Goal: Task Accomplishment & Management: Complete application form

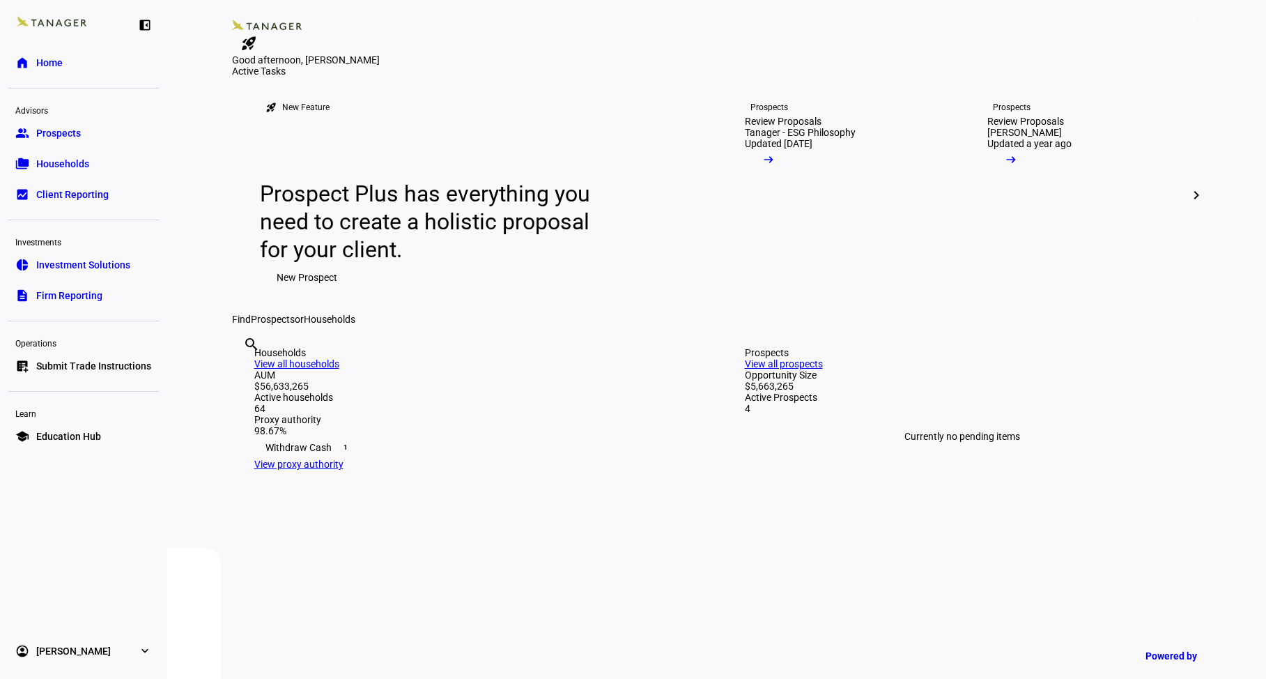
click at [246, 371] on input "text" at bounding box center [244, 363] width 3 height 17
type input "steel"
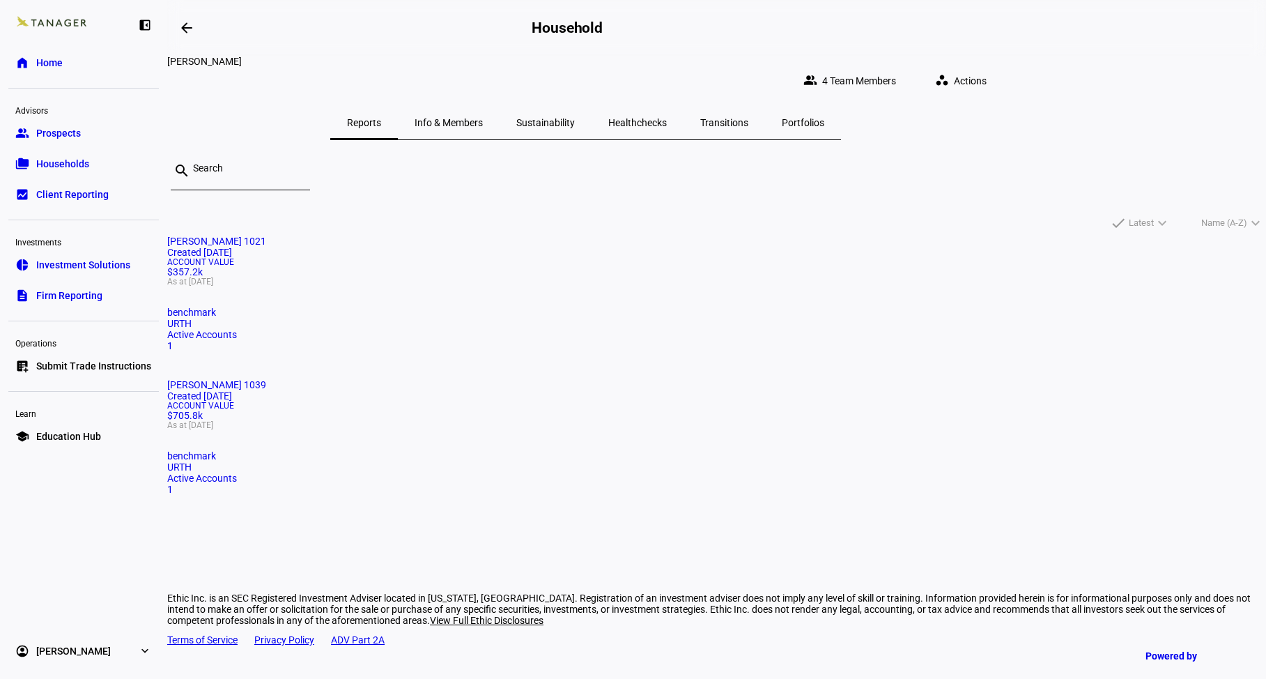
drag, startPoint x: 690, startPoint y: 325, endPoint x: 784, endPoint y: 329, distance: 94.1
click at [690, 401] on div "Account Value $705.8k As at [DATE]" at bounding box center [716, 415] width 1099 height 28
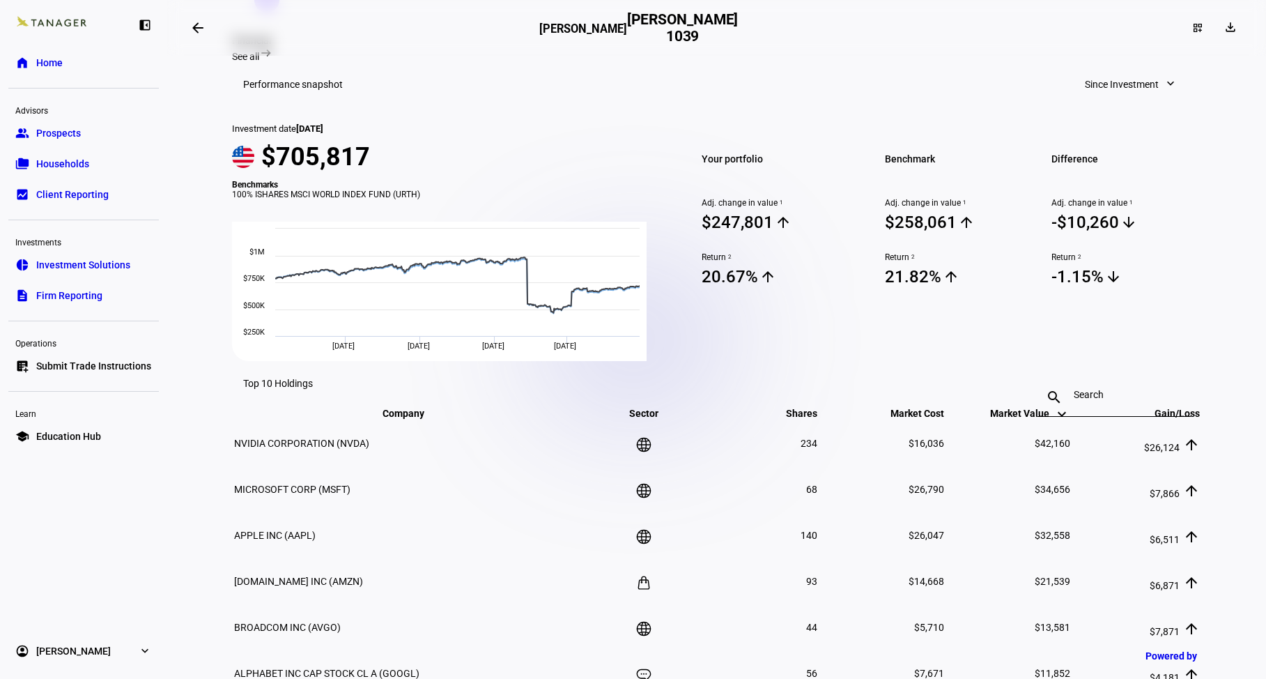
scroll to position [488, 0]
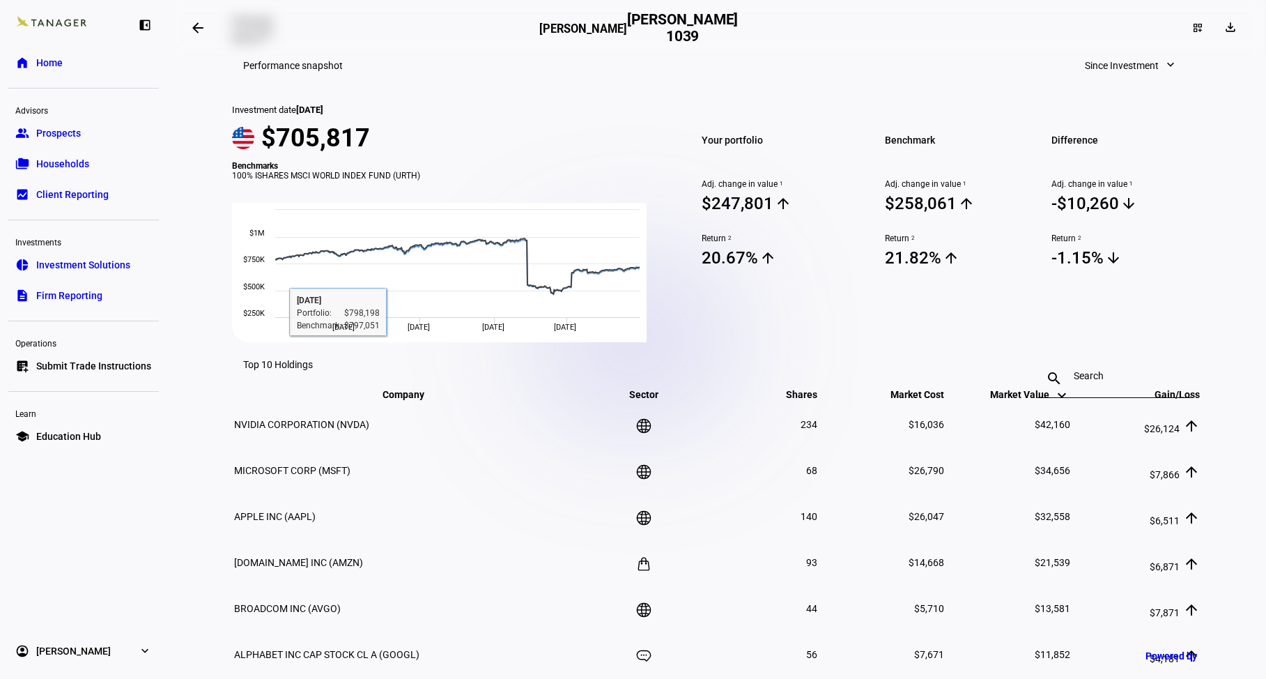
click at [91, 362] on span "Submit Trade Instructions" at bounding box center [93, 366] width 115 height 14
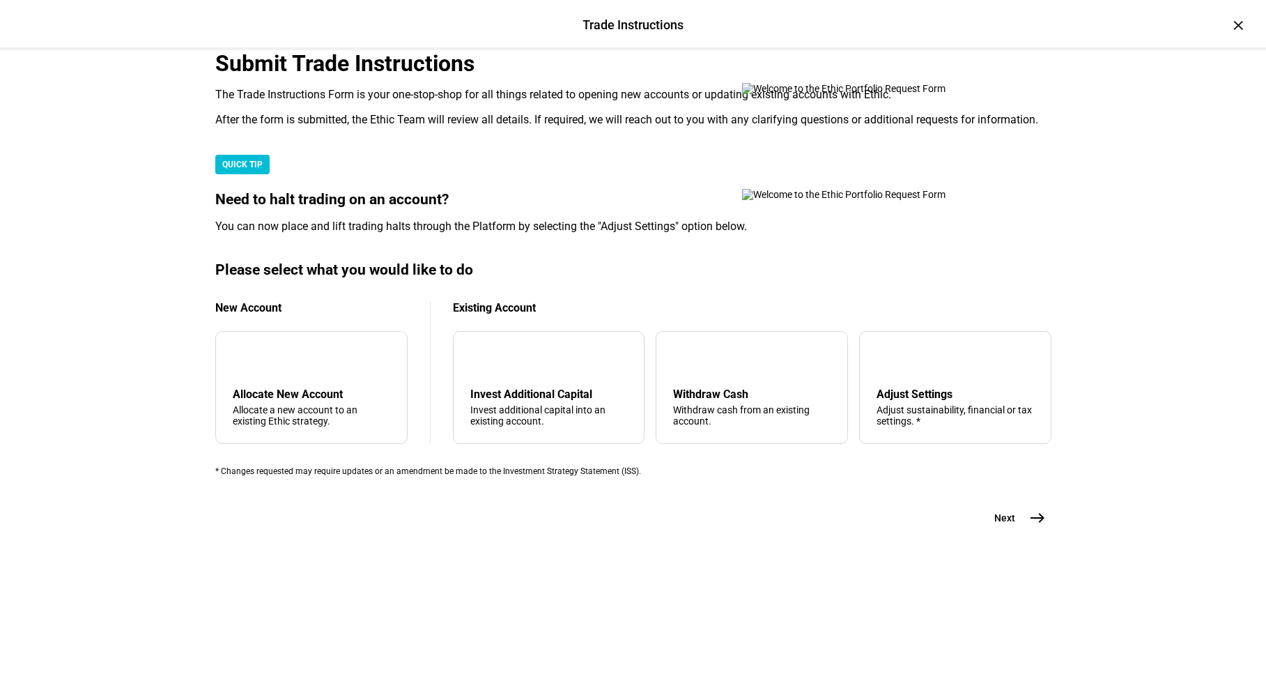
scroll to position [293, 0]
click at [729, 426] on div "Withdraw cash from an existing account." at bounding box center [751, 415] width 157 height 22
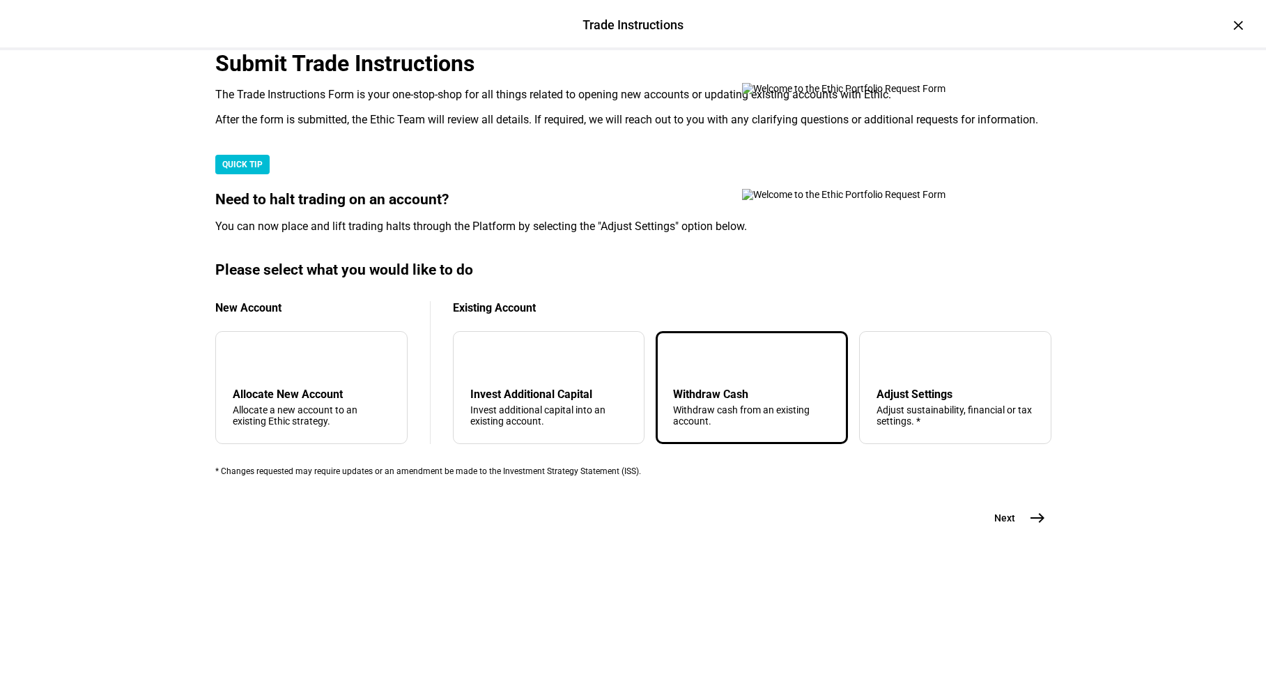
click at [1031, 526] on mat-icon "east" at bounding box center [1037, 517] width 17 height 17
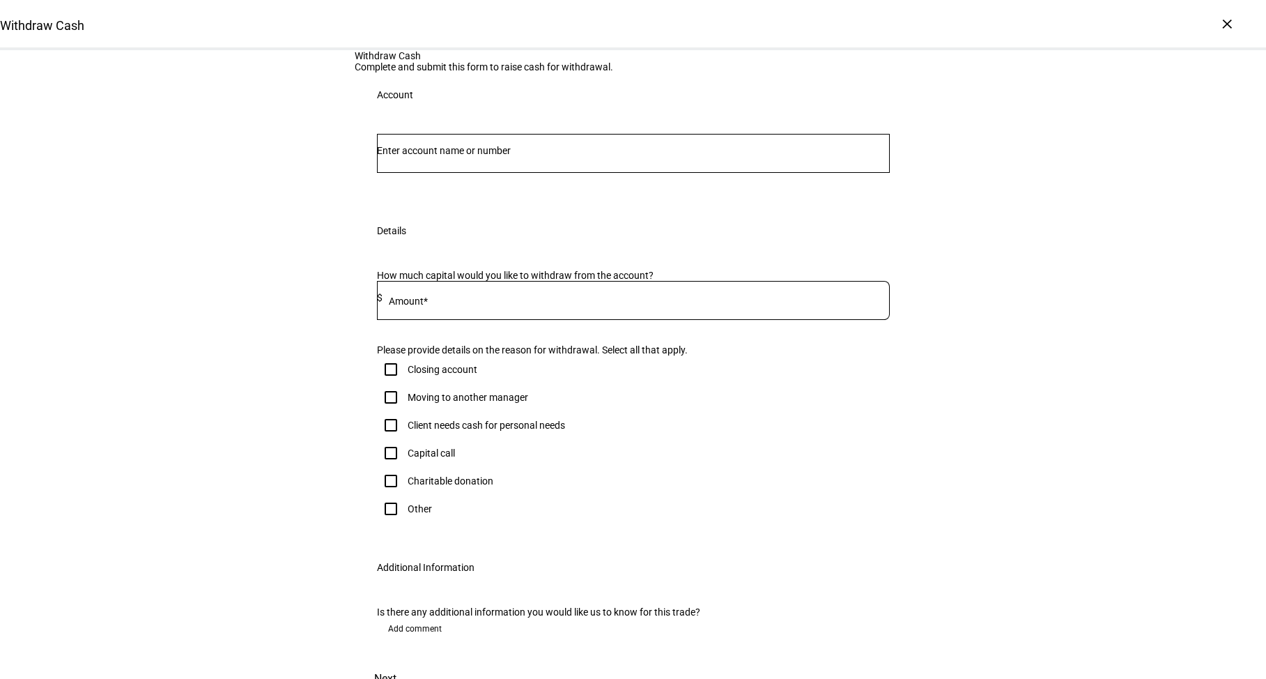
click at [542, 156] on input "Number" at bounding box center [633, 150] width 513 height 11
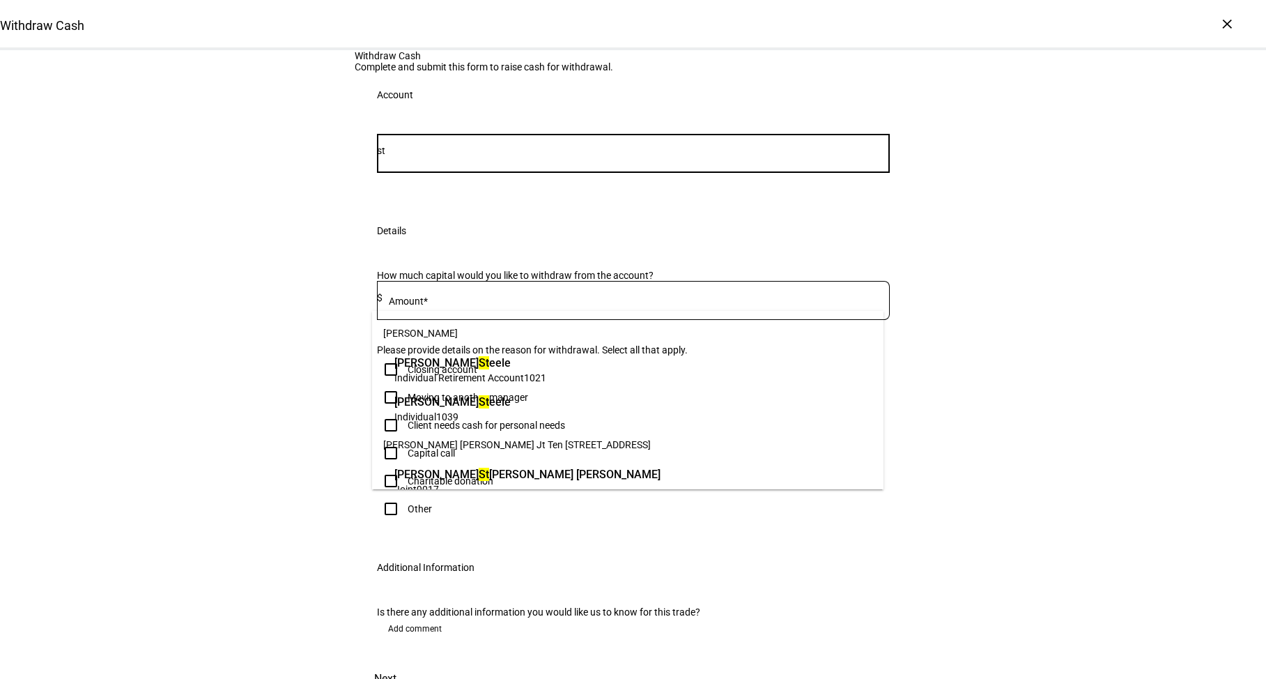
type input "st"
click at [511, 403] on span "[PERSON_NAME] St eele" at bounding box center [452, 402] width 116 height 16
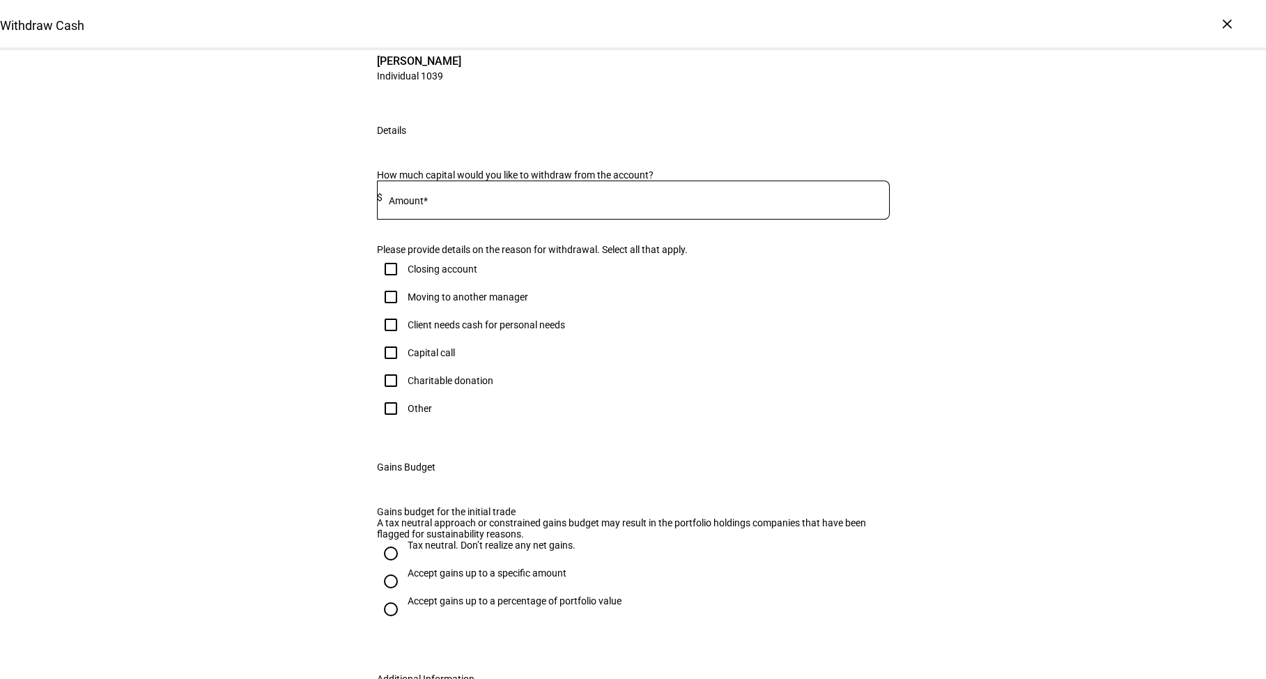
scroll to position [139, 0]
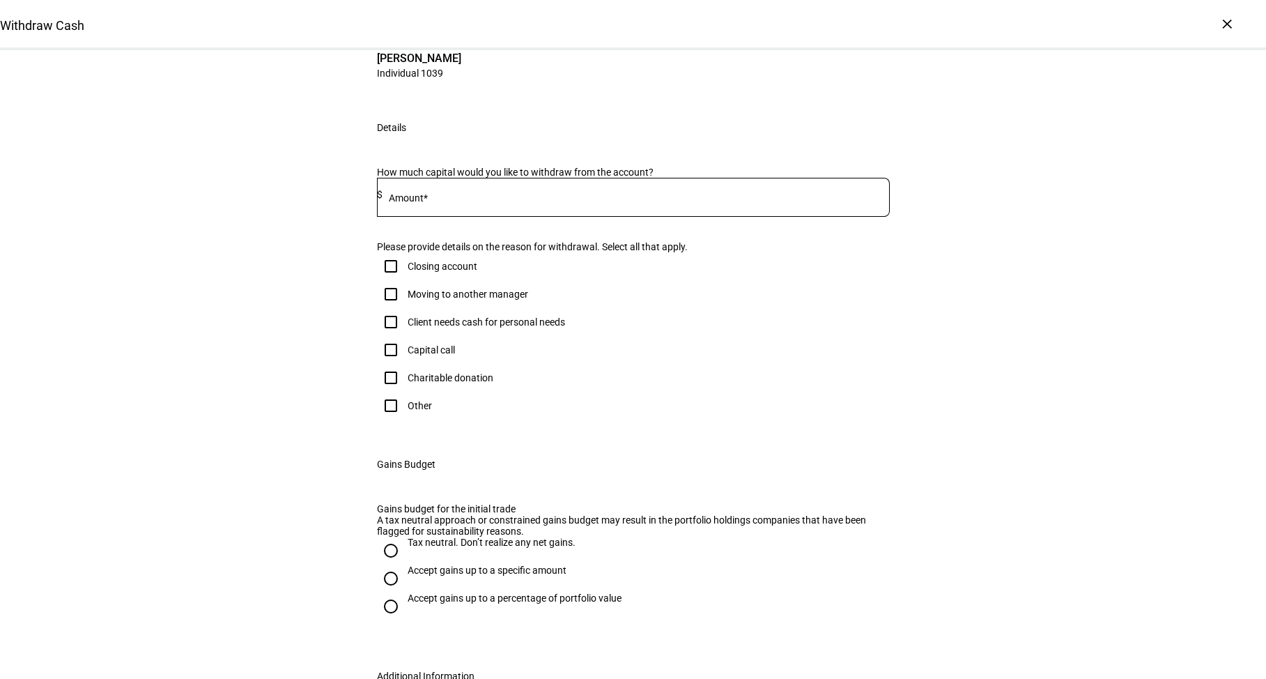
click at [383, 336] on input "Client needs cash for personal needs" at bounding box center [391, 322] width 28 height 28
checkbox input "true"
click at [514, 200] on input at bounding box center [636, 194] width 507 height 11
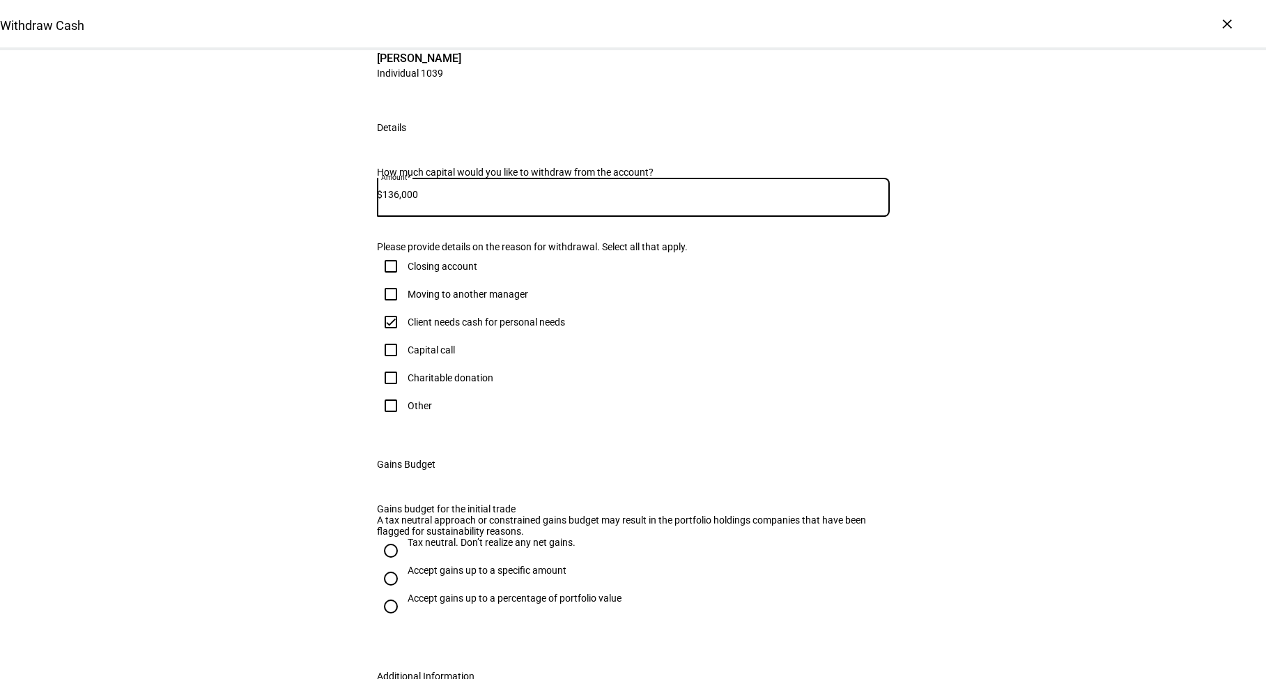
type input "136,000"
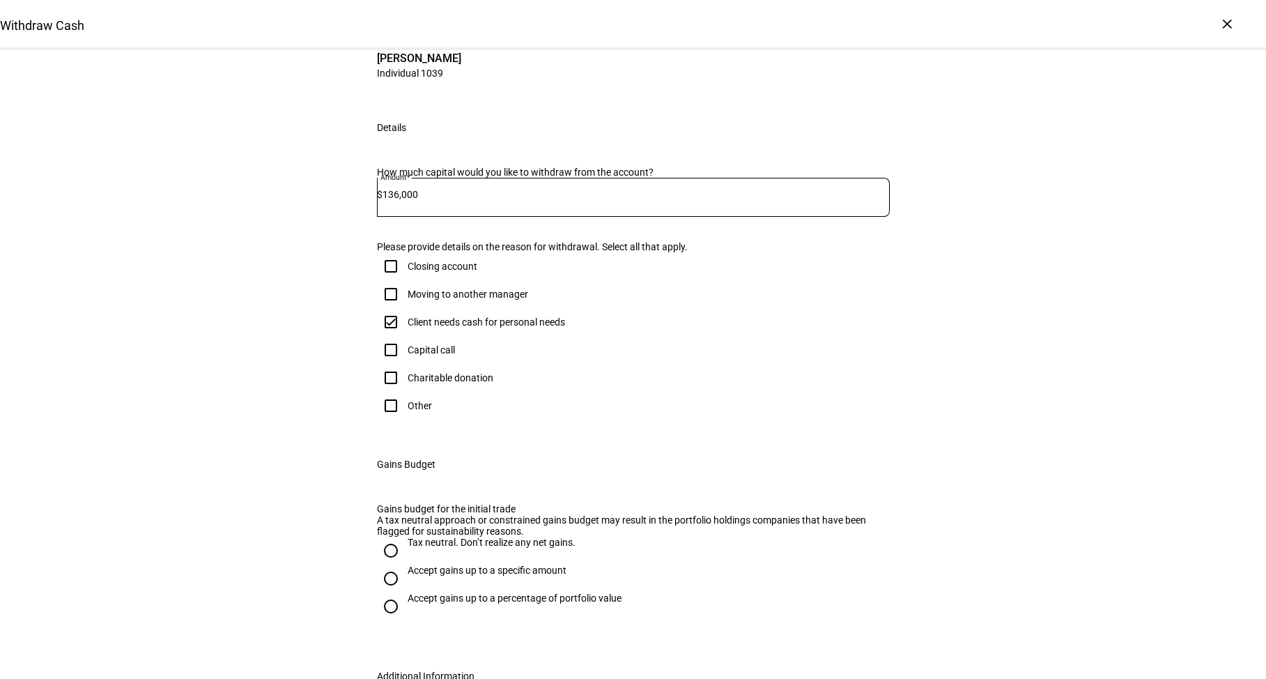
click at [268, 242] on div "Withdraw Cash Complete and submit this form to raise cash for withdrawal. Accou…" at bounding box center [633, 357] width 1266 height 893
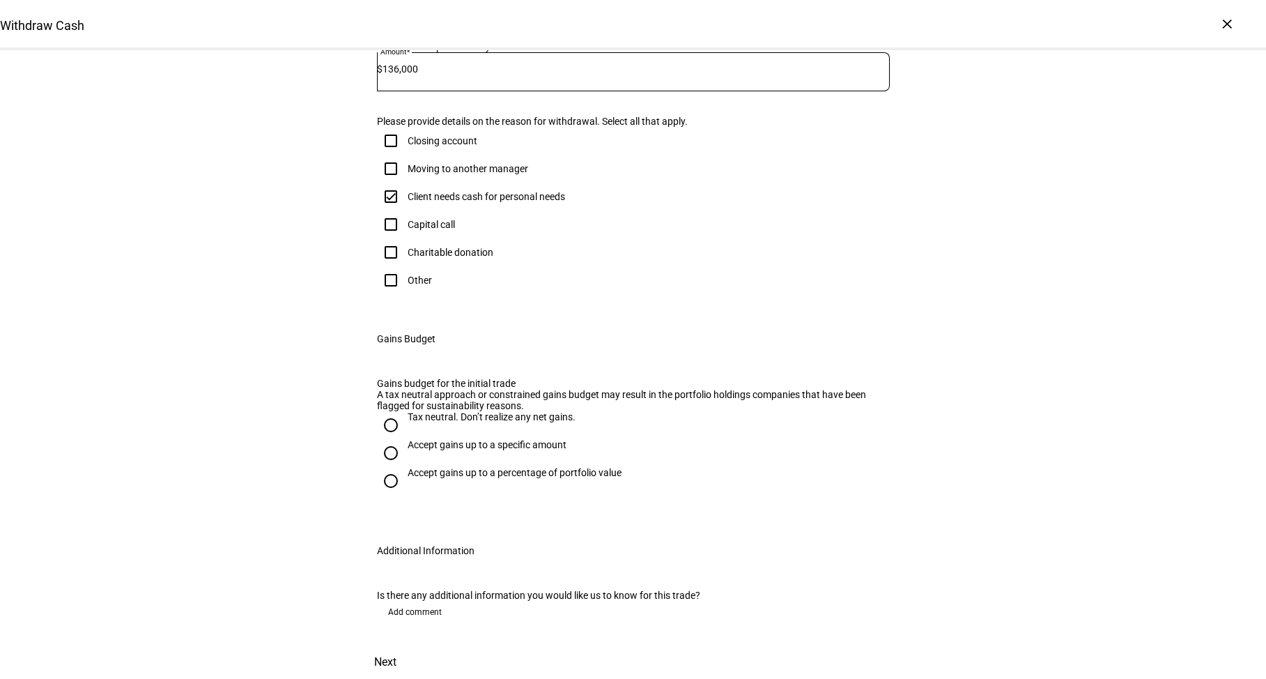
scroll to position [584, 0]
click at [410, 601] on span "Add comment" at bounding box center [415, 612] width 54 height 22
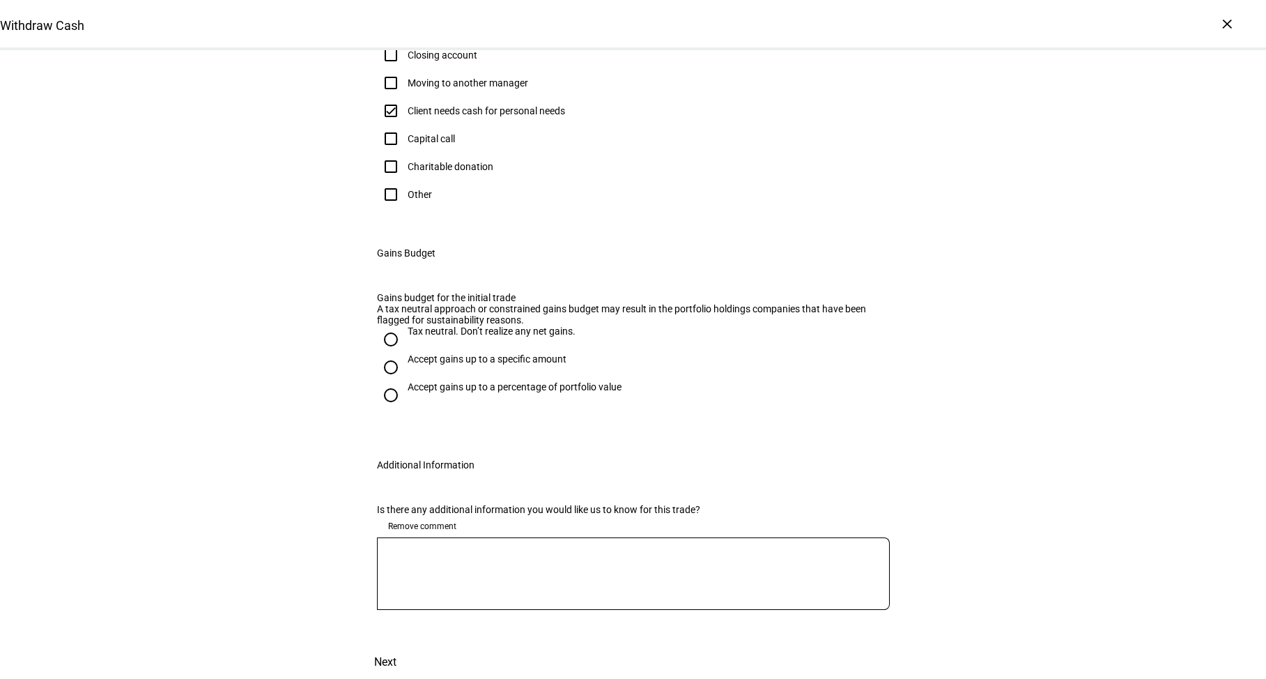
click at [456, 599] on textarea at bounding box center [633, 573] width 513 height 50
paste textarea "avoid ST USD gains and minimise overall gain where possible"
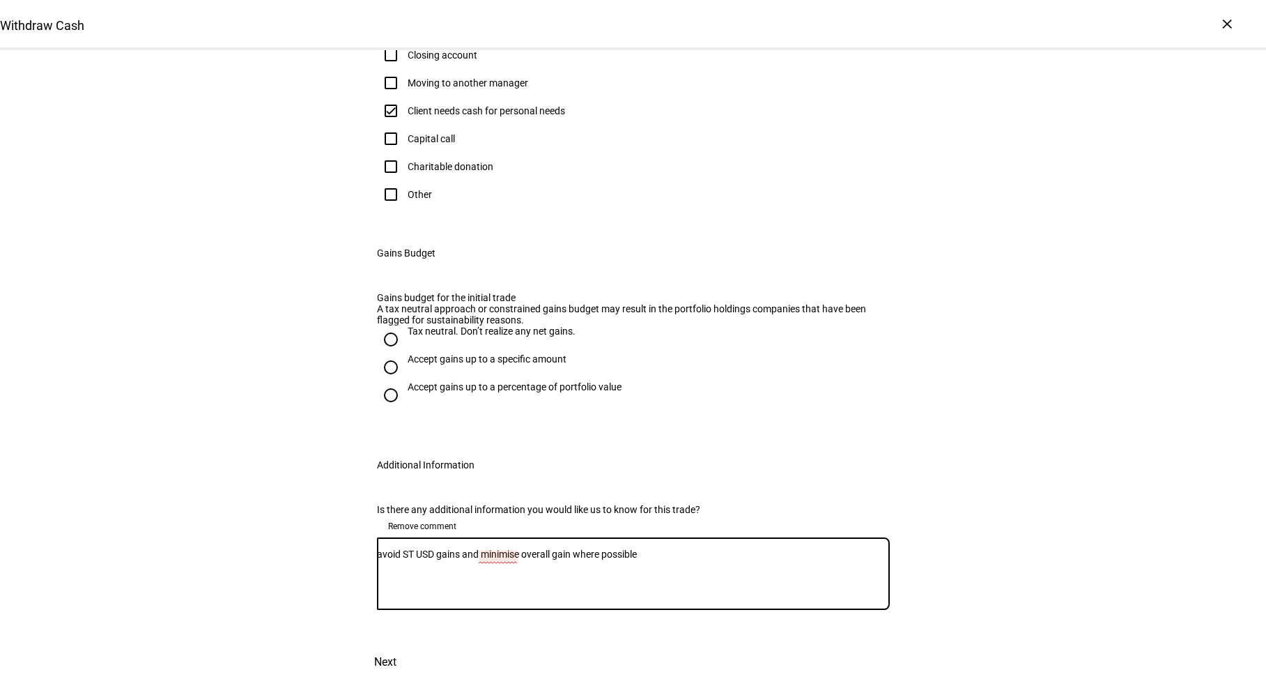
click at [501, 596] on textarea "avoid ST USD gains and minimise overall gain where possible" at bounding box center [633, 573] width 513 height 50
click at [502, 596] on textarea "avoid ST USD gains and minimise overall gain where possible" at bounding box center [633, 573] width 513 height 50
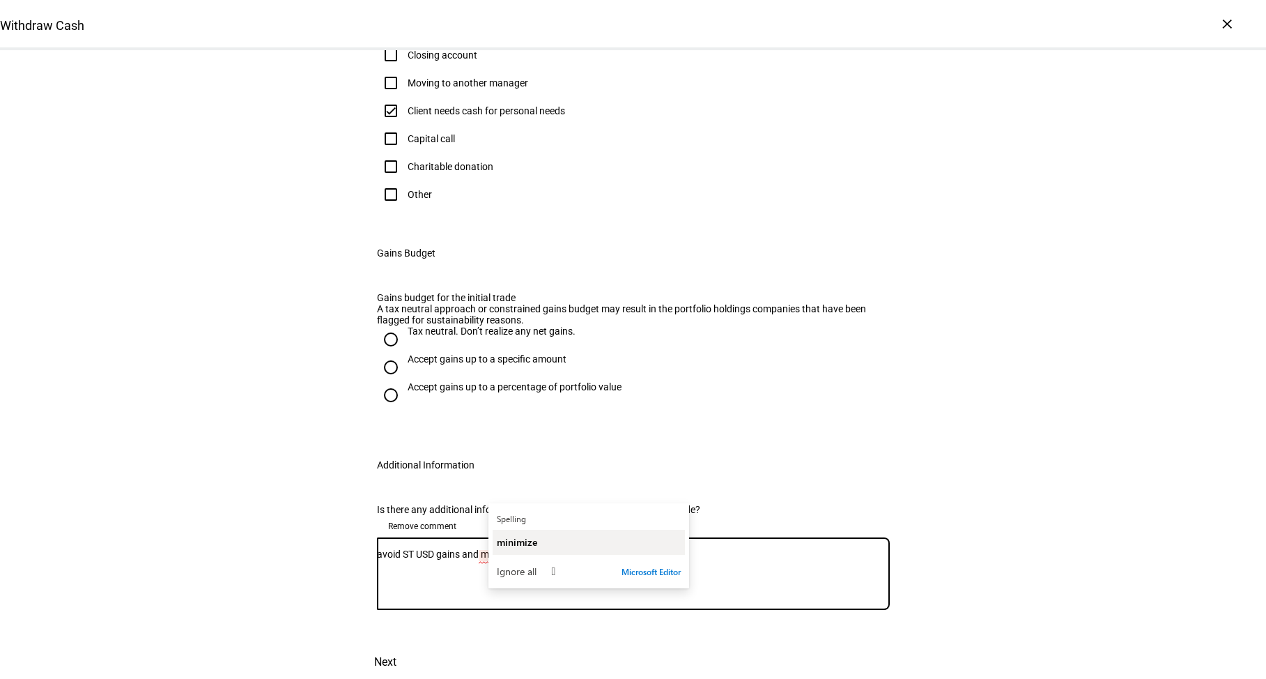
type textarea "avoid ST USD gains and minimise overall gain where possible"
click at [515, 542] on span "minimize" at bounding box center [517, 541] width 40 height 13
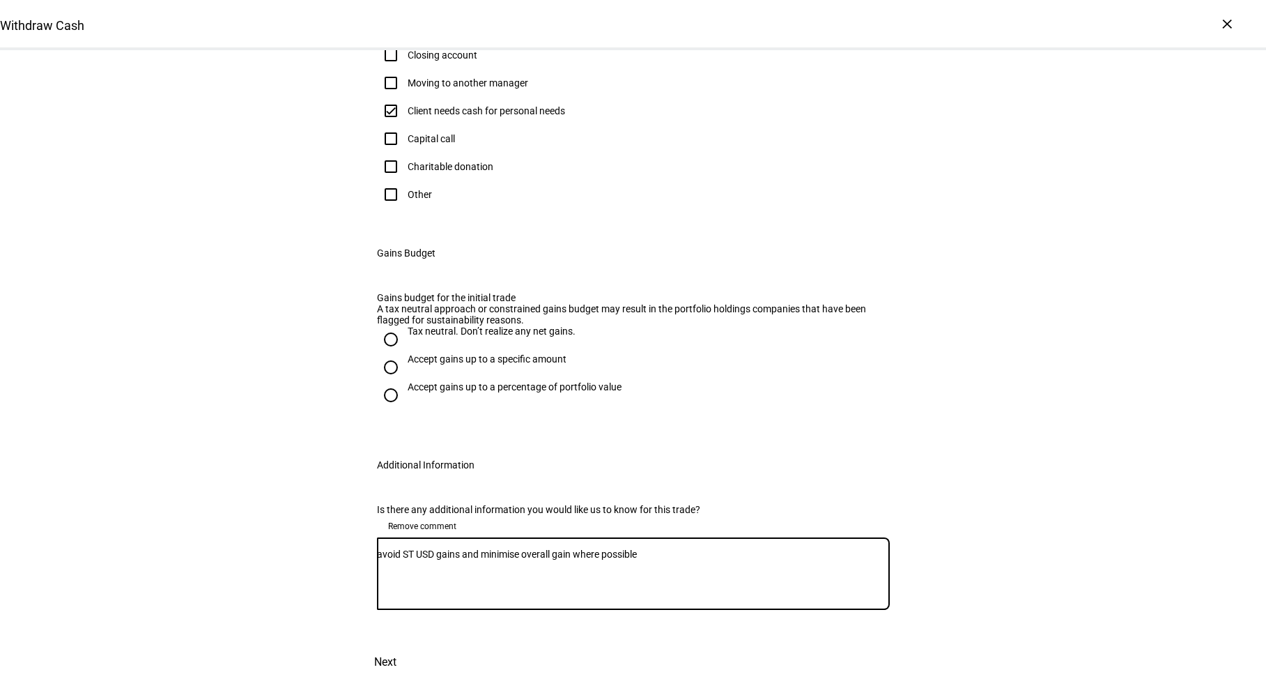
click at [701, 590] on textarea "avoid ST USD gains and minimise overall gain where possible" at bounding box center [633, 573] width 513 height 50
click at [985, 491] on div "Withdraw Cash Complete and submit this form to raise cash for withdrawal. Accou…" at bounding box center [633, 189] width 1266 height 979
click at [385, 353] on input "Tax neutral. Don’t realize any net gains." at bounding box center [391, 339] width 28 height 28
radio input "true"
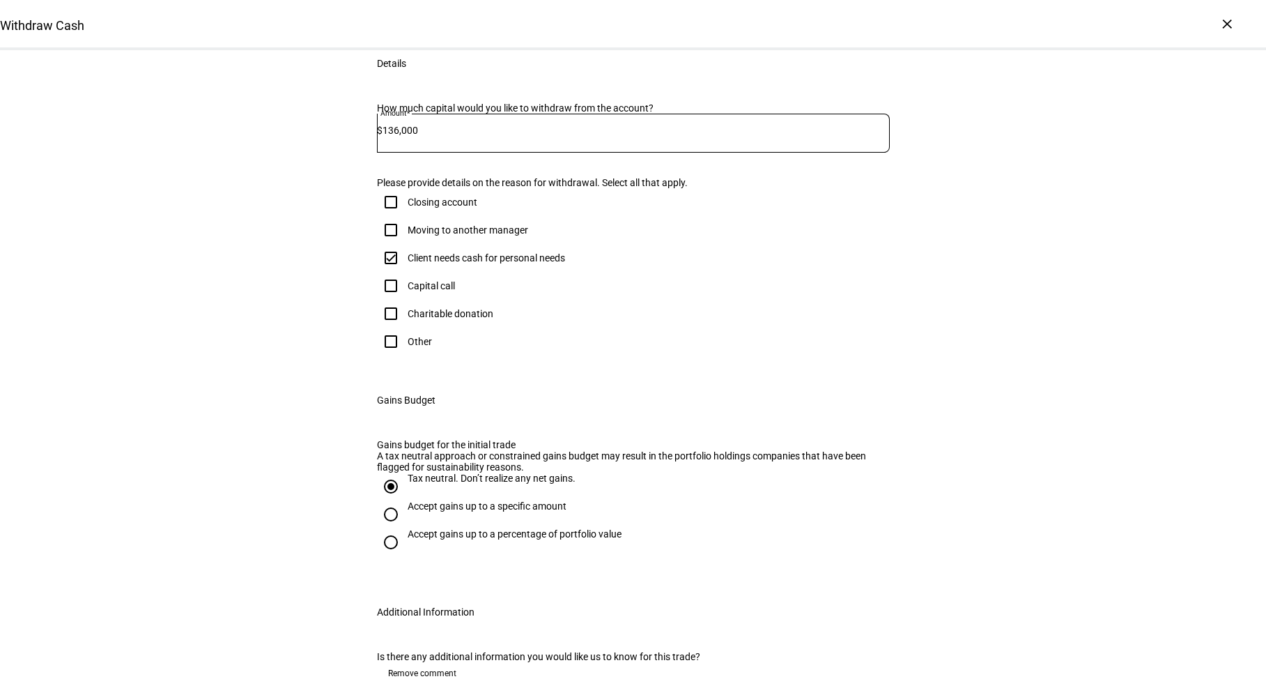
scroll to position [209, 0]
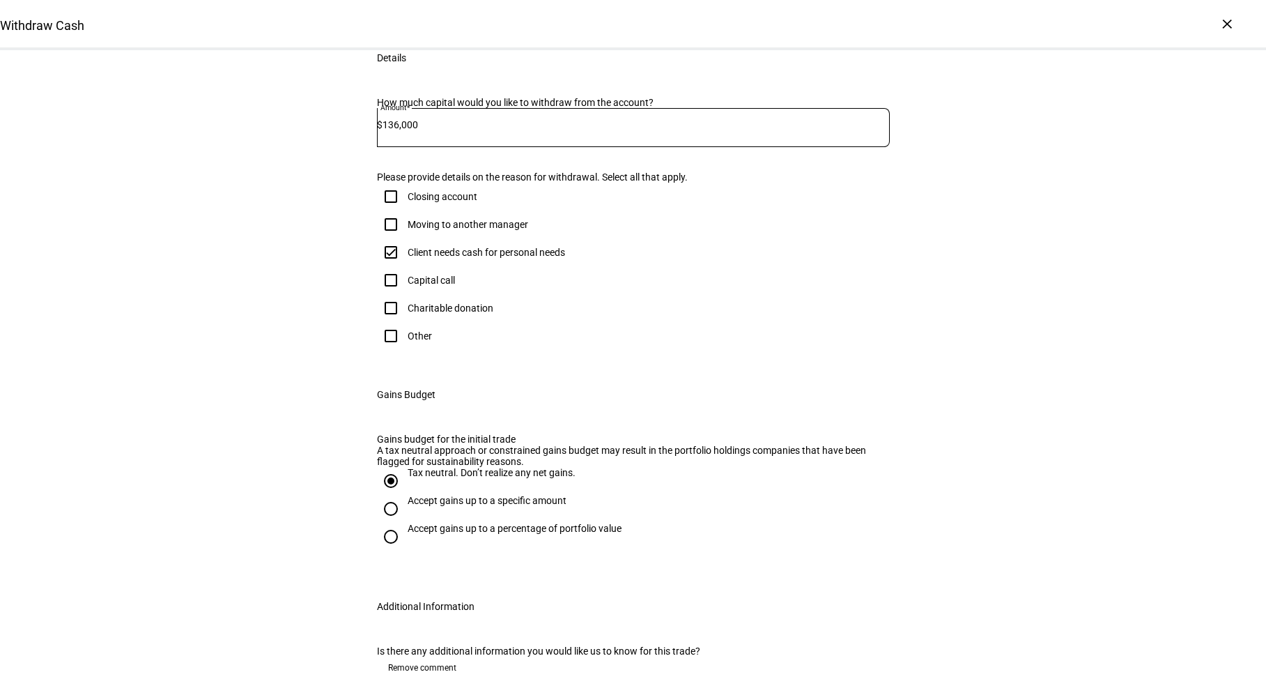
click at [406, 130] on input "136,000" at bounding box center [636, 124] width 507 height 11
type input "137,000"
drag, startPoint x: 284, startPoint y: 282, endPoint x: 271, endPoint y: 265, distance: 20.9
click at [283, 281] on div "Withdraw Cash Complete and submit this form to raise cash for withdrawal. Accou…" at bounding box center [633, 330] width 1266 height 979
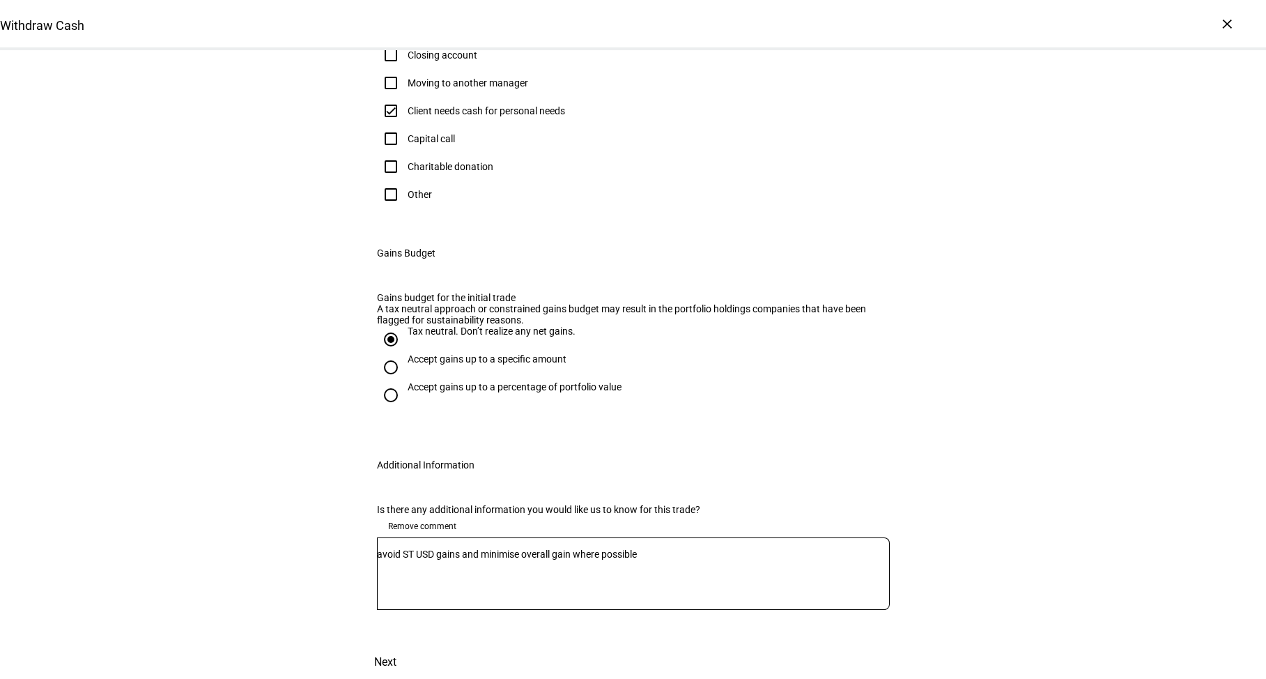
scroll to position [668, 0]
click at [396, 645] on span "Next" at bounding box center [385, 661] width 22 height 33
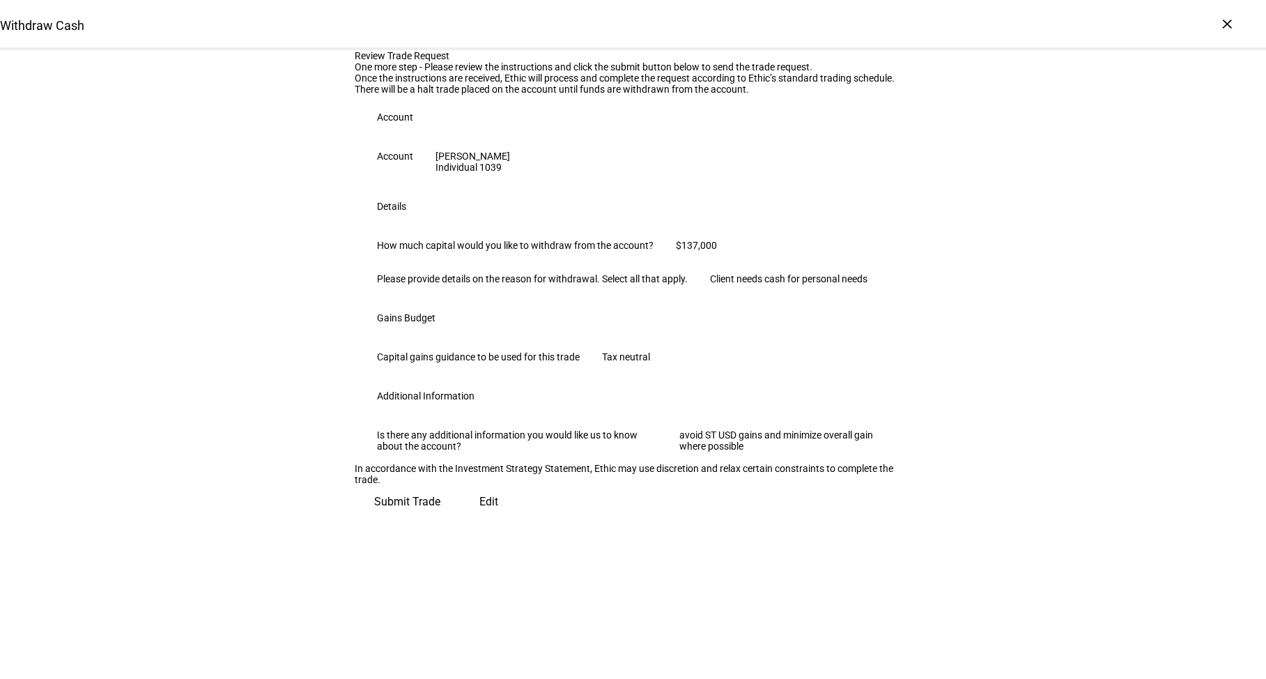
scroll to position [217, 0]
click at [479, 518] on span "Edit" at bounding box center [488, 501] width 19 height 33
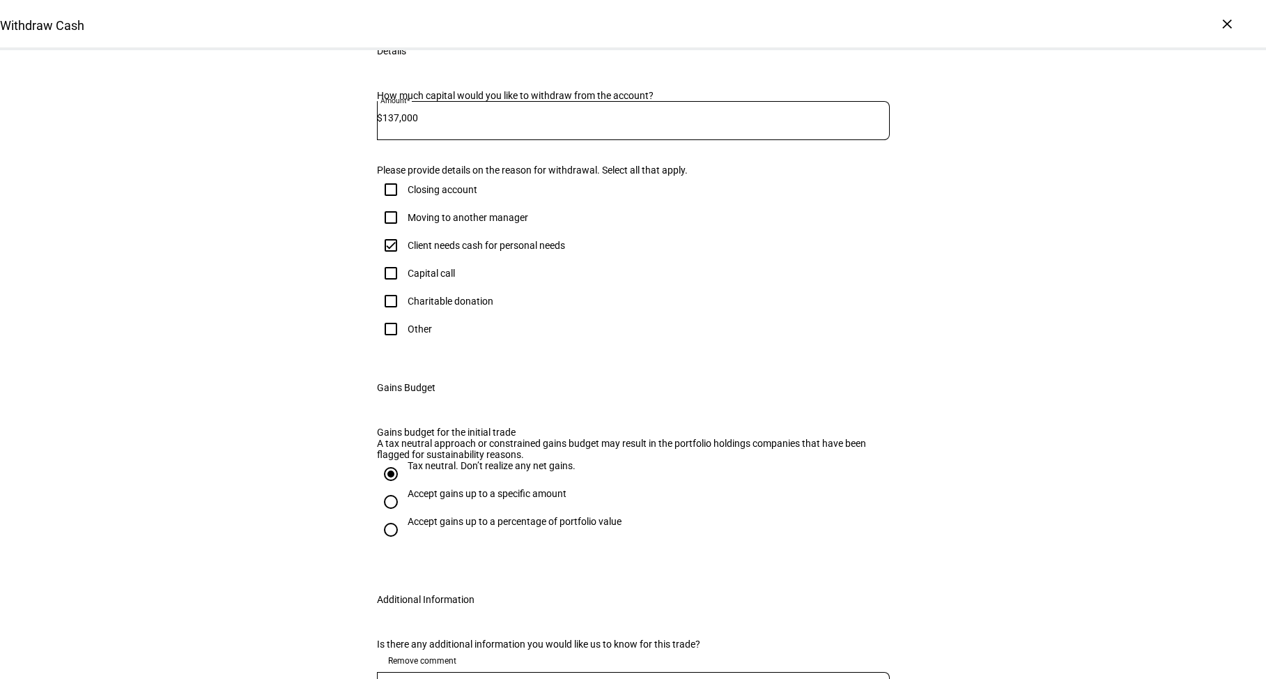
scroll to position [0, 0]
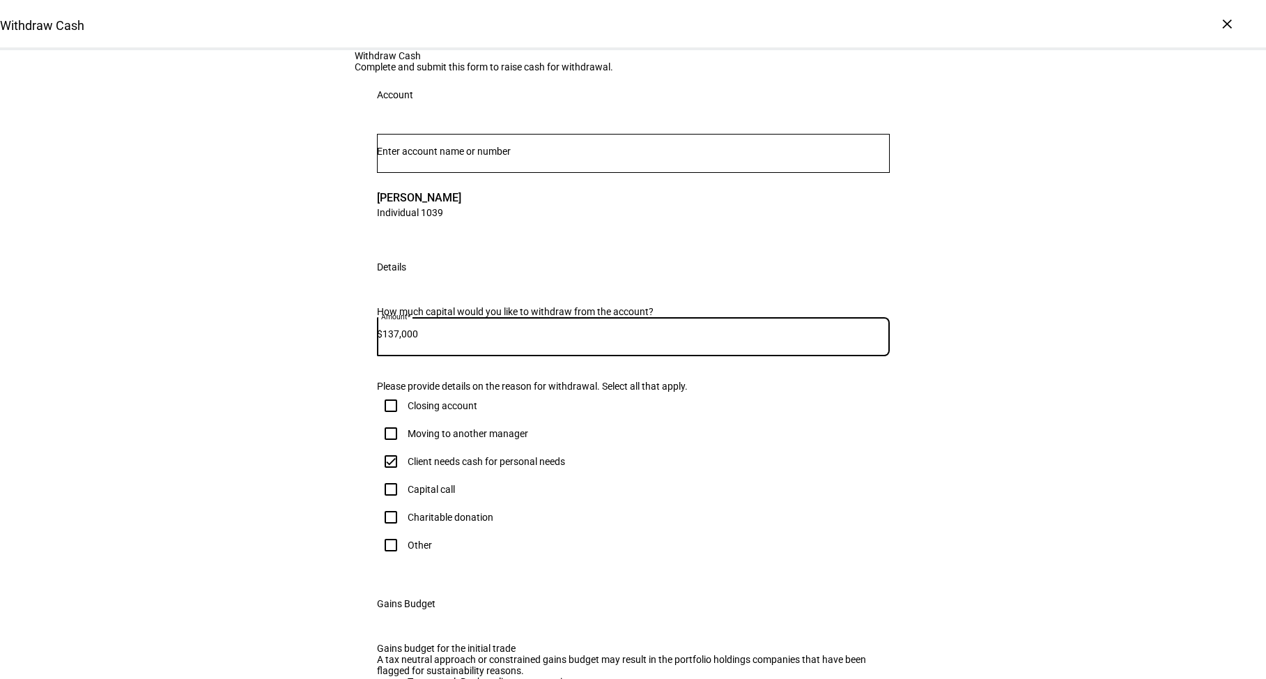
drag, startPoint x: 447, startPoint y: 504, endPoint x: 343, endPoint y: 493, distance: 104.4
click at [343, 493] on div "Withdraw Cash Complete and submit this form to raise cash for withdrawal. Accou…" at bounding box center [633, 531] width 1266 height 962
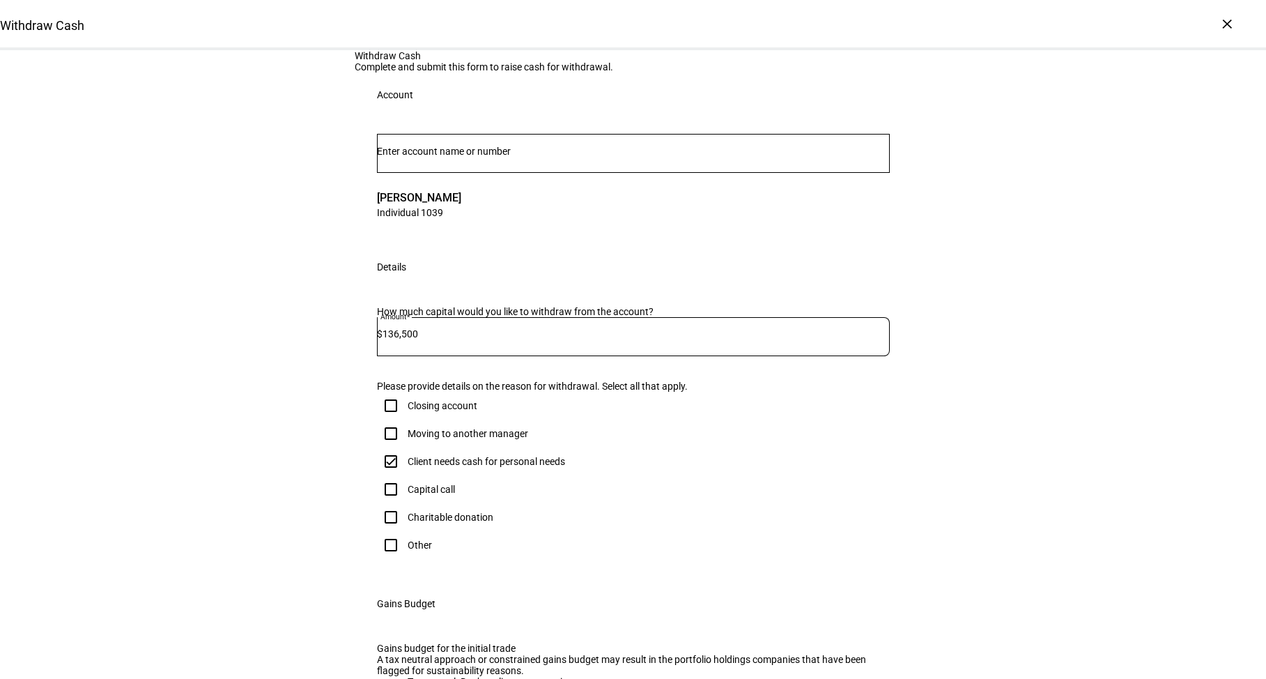
click at [246, 426] on div "Withdraw Cash Complete and submit this form to raise cash for withdrawal. Accou…" at bounding box center [633, 531] width 1266 height 962
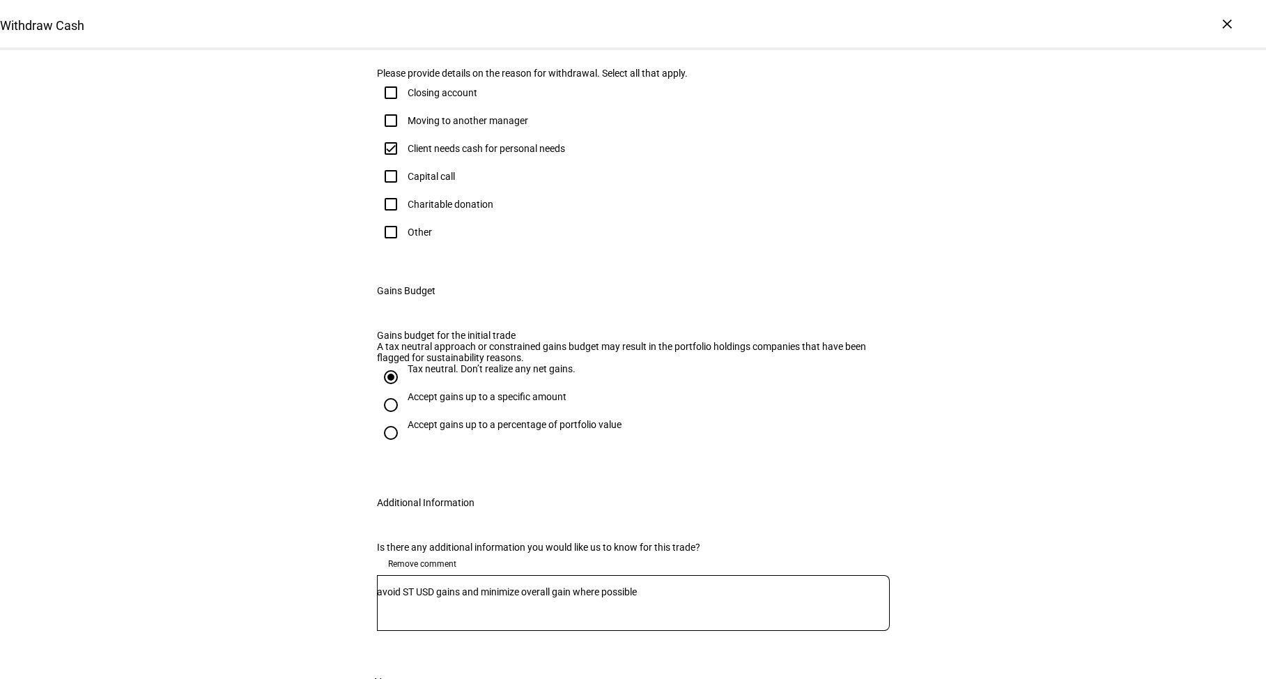
scroll to position [418, 0]
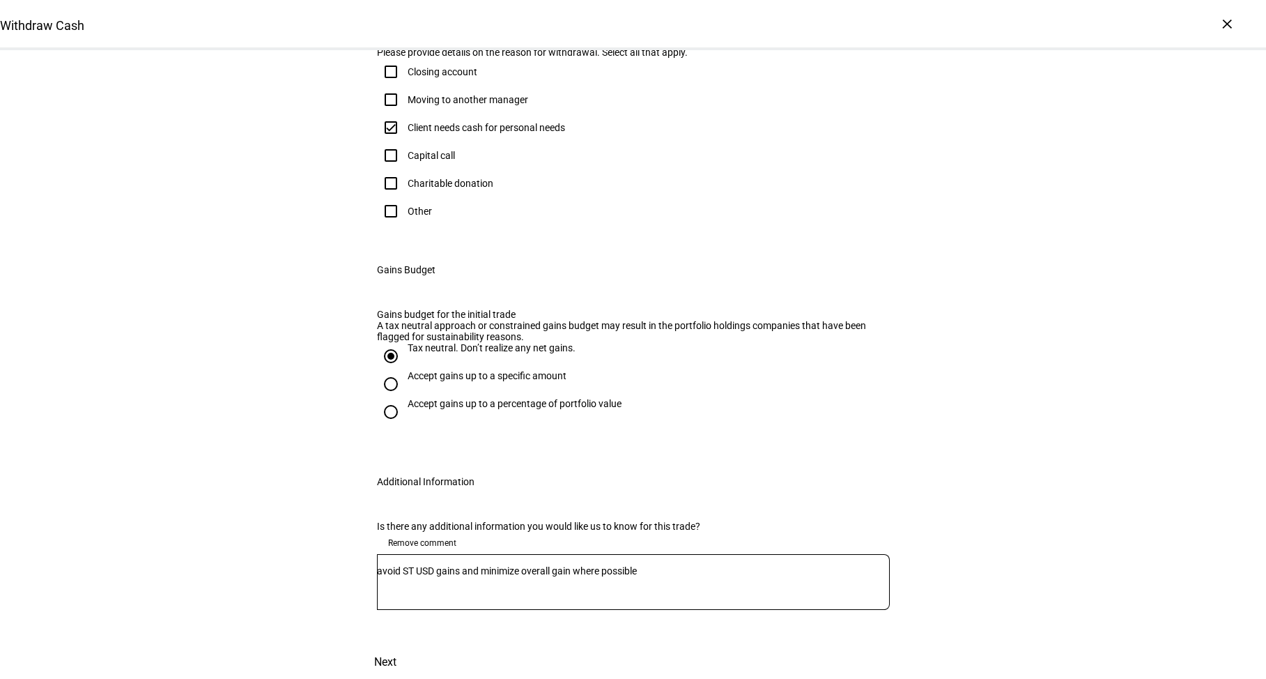
drag, startPoint x: 408, startPoint y: 88, endPoint x: 523, endPoint y: 91, distance: 115.0
click at [523, 6] on input "136,500" at bounding box center [636, -1] width 507 height 11
click at [300, 112] on div "Withdraw Cash Complete and submit this form to raise cash for withdrawal. Accou…" at bounding box center [633, 197] width 1266 height 962
drag, startPoint x: 454, startPoint y: 95, endPoint x: 402, endPoint y: 86, distance: 53.2
click at [402, 6] on input "136,000" at bounding box center [636, -1] width 507 height 11
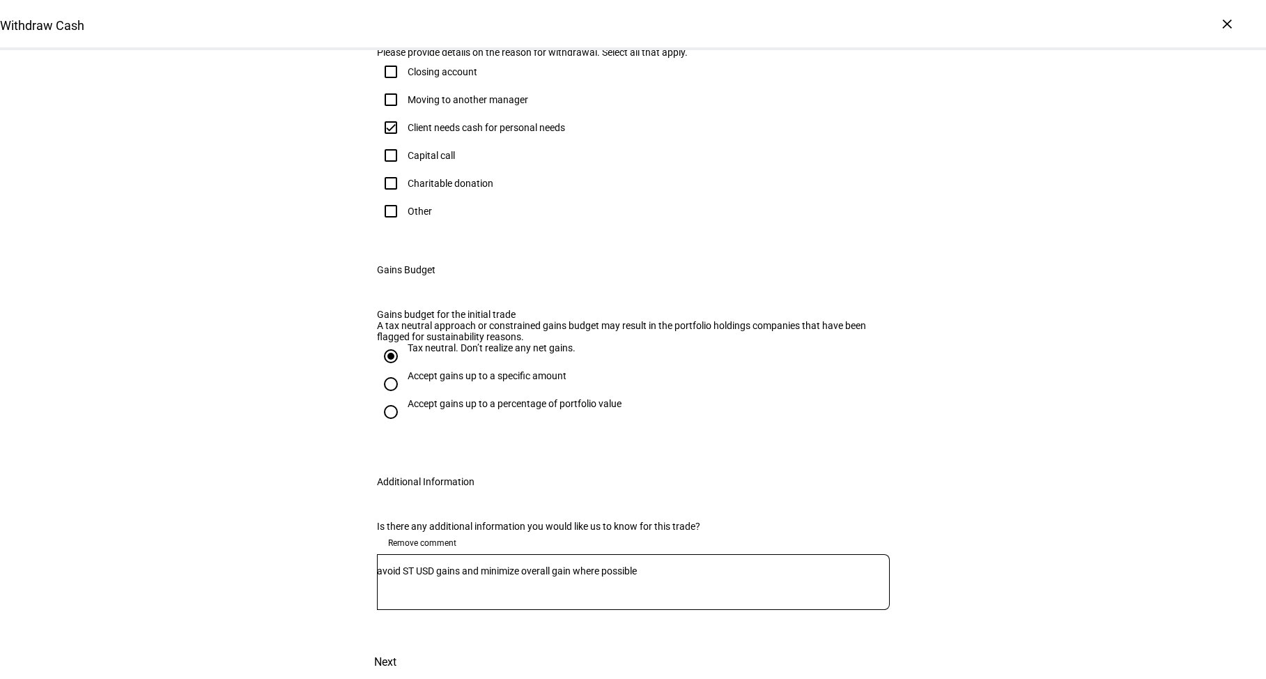
type input "137,000"
click at [253, 152] on div "Withdraw Cash Complete and submit this form to raise cash for withdrawal. Accou…" at bounding box center [633, 197] width 1266 height 962
click at [427, 565] on textarea "avoid ST USD gains and minimize overall gain where possible" at bounding box center [633, 581] width 513 height 33
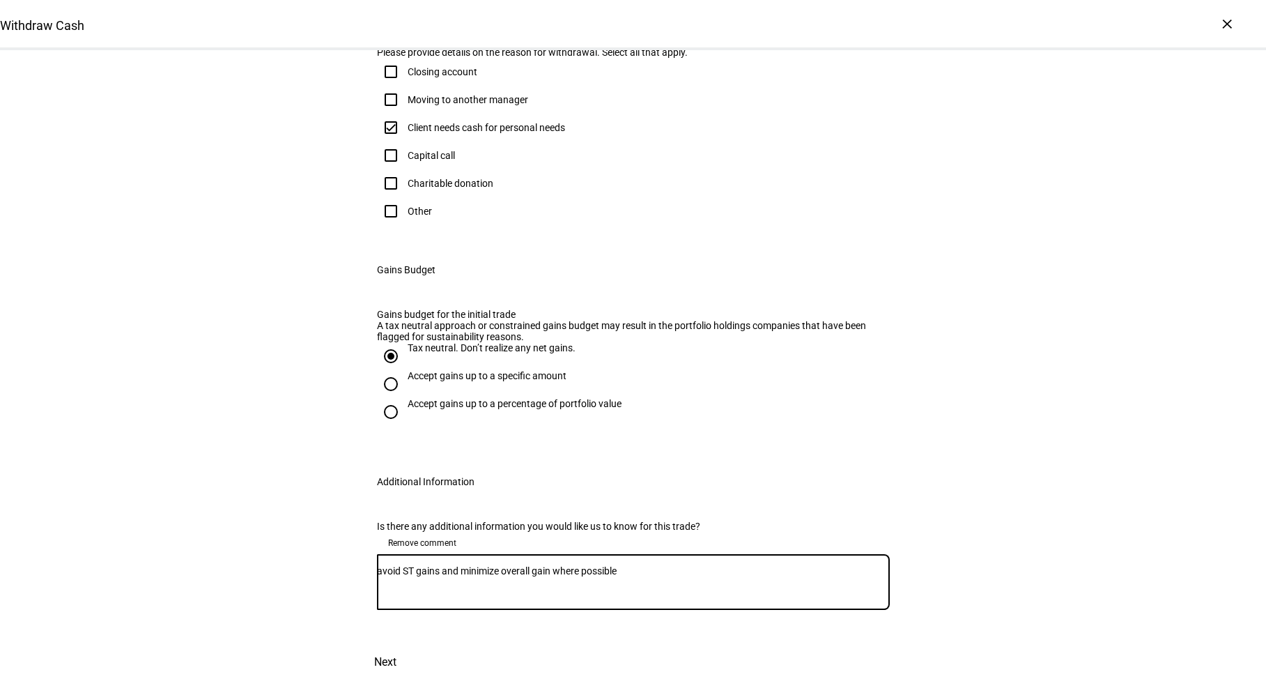
click at [703, 565] on textarea "avoid ST gains and minimize overall gain where possible" at bounding box center [633, 581] width 513 height 33
type textarea "avoid ST gains and minimize overall gain where possible"
click at [436, 532] on span "Remove comment" at bounding box center [422, 543] width 68 height 22
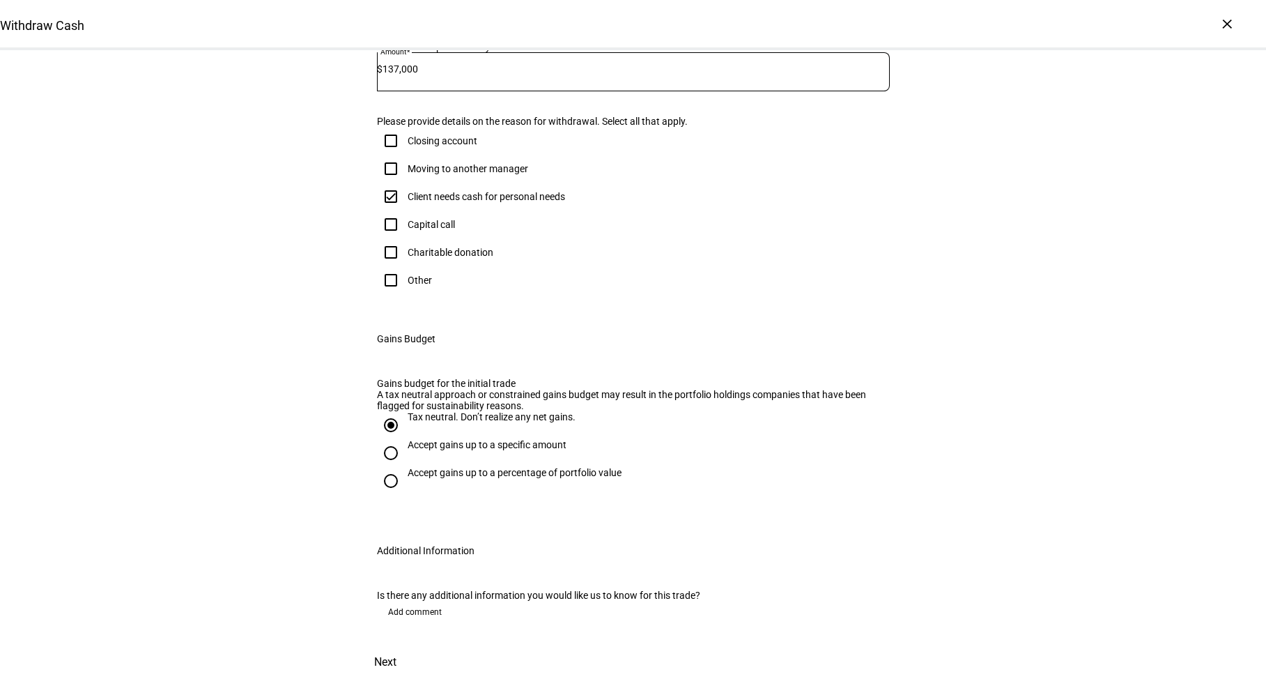
scroll to position [584, 0]
click at [396, 645] on span "Next" at bounding box center [385, 661] width 22 height 33
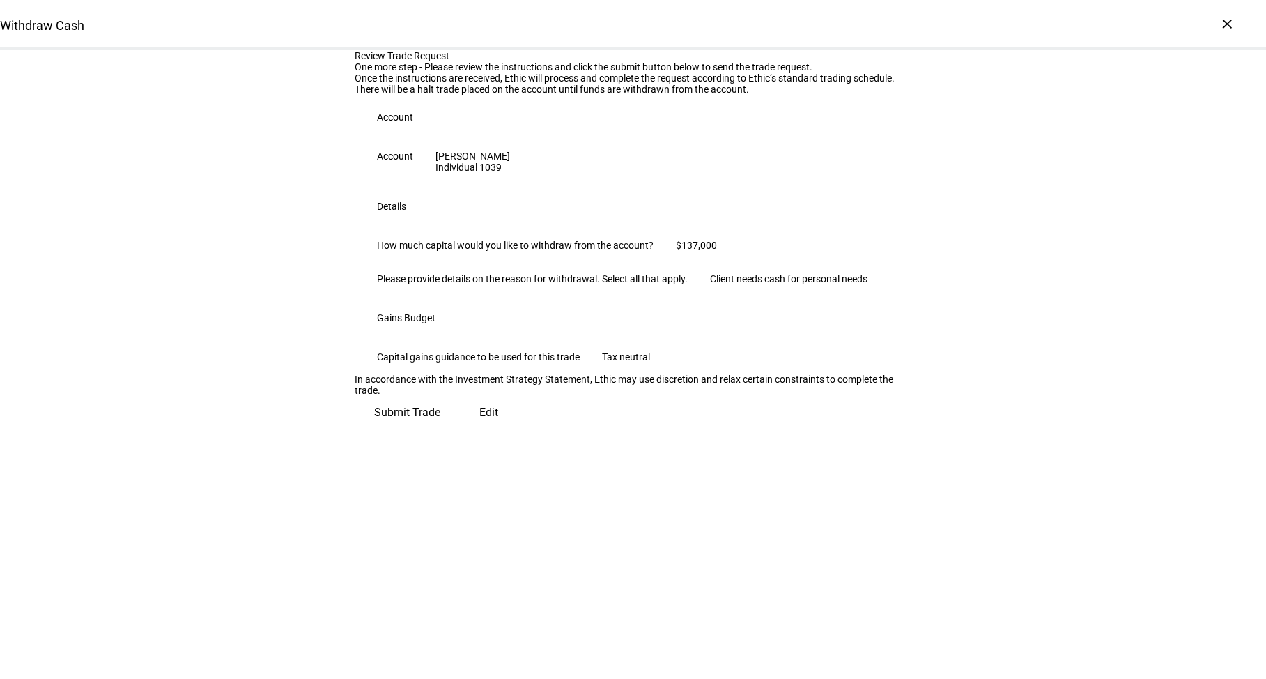
scroll to position [98, 0]
click at [440, 429] on span "Submit Trade" at bounding box center [407, 412] width 66 height 33
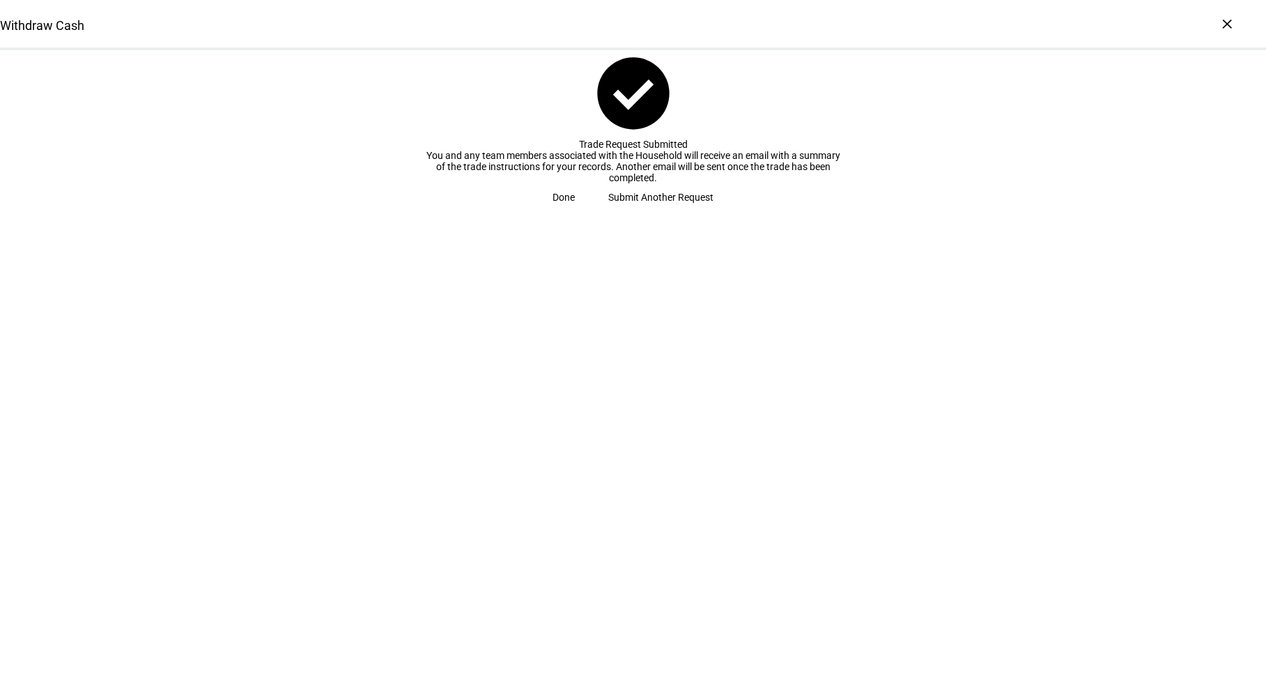
click at [575, 211] on span "Done" at bounding box center [564, 197] width 22 height 28
